Goal: Check status: Check status

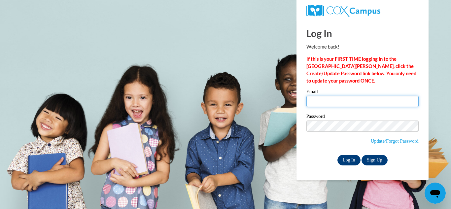
type input "shahima.islam13@gmail.com"
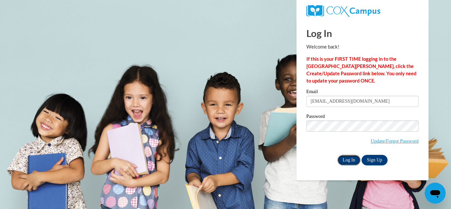
click at [352, 159] on input "Log In" at bounding box center [349, 160] width 23 height 11
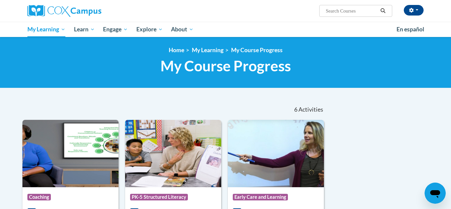
scroll to position [1, 0]
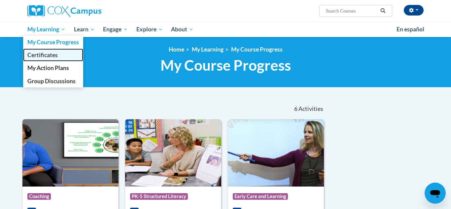
click at [41, 56] on span "Certificates" at bounding box center [42, 55] width 30 height 7
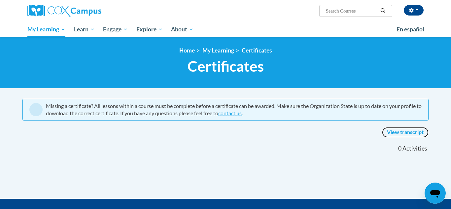
click at [408, 133] on link "View transcript" at bounding box center [405, 132] width 47 height 11
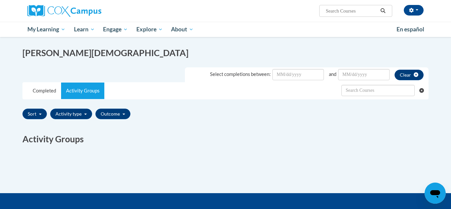
scroll to position [86, 0]
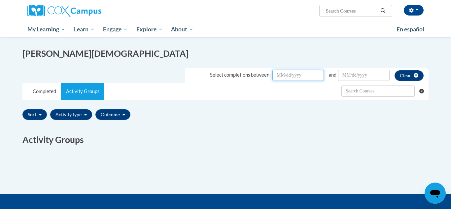
click at [310, 78] on input "Date Input" at bounding box center [299, 75] width 52 height 11
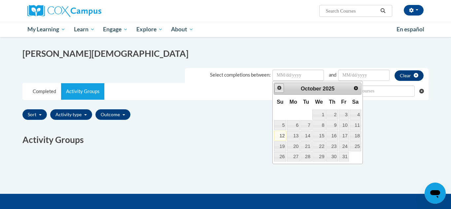
click at [280, 88] on span "Prev" at bounding box center [279, 87] width 5 height 5
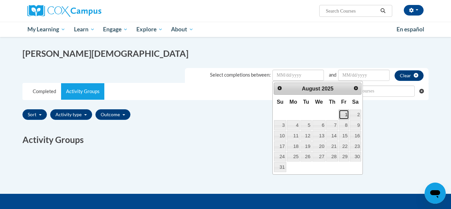
click at [347, 114] on link "1" at bounding box center [344, 115] width 10 height 10
type input "August/01/20252025"
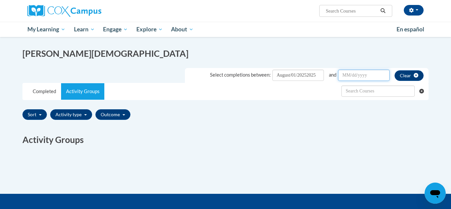
click at [376, 75] on input "Date Input" at bounding box center [364, 75] width 52 height 11
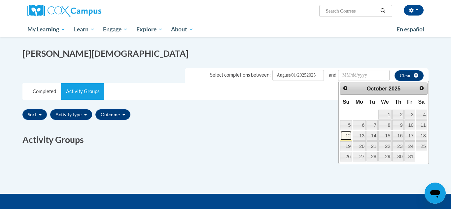
click at [348, 136] on link "12" at bounding box center [346, 136] width 12 height 10
type input "October/12/20252025"
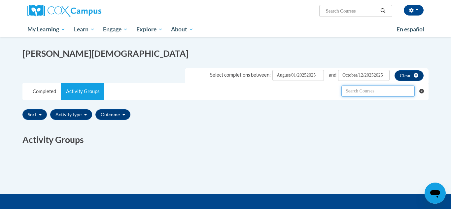
click at [383, 95] on input "text" at bounding box center [378, 91] width 73 height 11
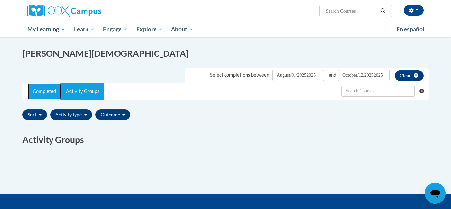
click at [44, 92] on link "Completed" at bounding box center [44, 91] width 33 height 17
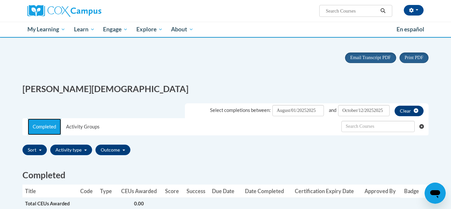
scroll to position [56, 0]
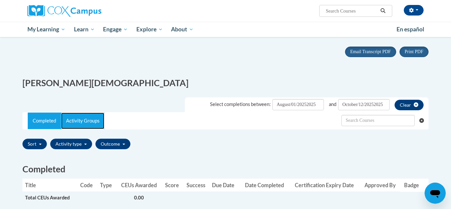
click at [78, 122] on link "Activity Groups" at bounding box center [82, 121] width 43 height 17
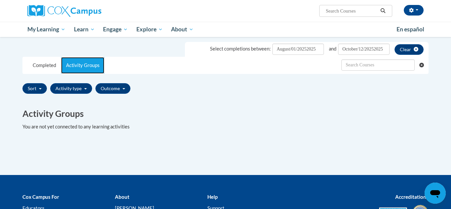
scroll to position [0, 0]
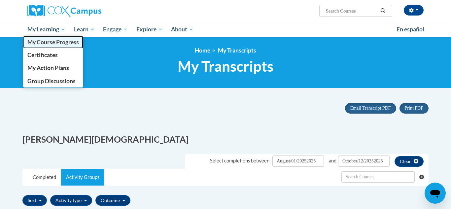
click at [42, 43] on span "My Course Progress" at bounding box center [53, 42] width 52 height 7
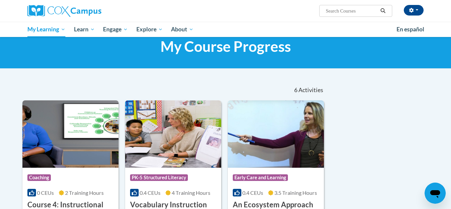
scroll to position [19, 0]
